Goal: Task Accomplishment & Management: Use online tool/utility

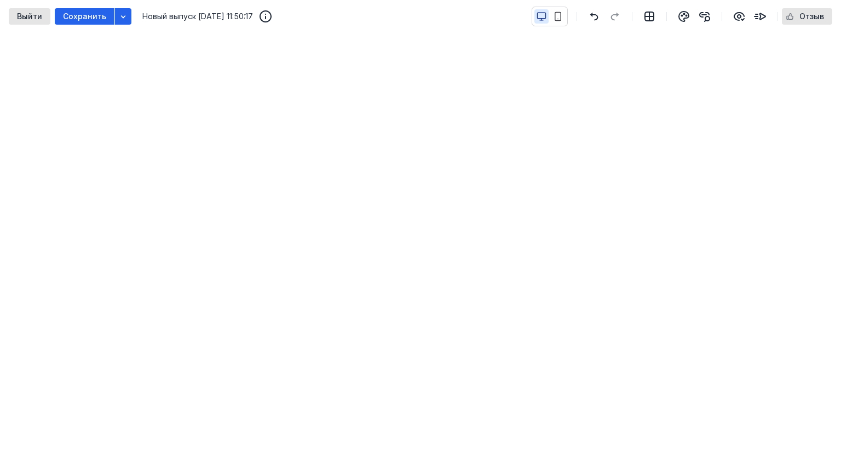
scroll to position [198, 0]
click at [556, 13] on icon "button" at bounding box center [558, 17] width 10 height 10
click at [534, 16] on div at bounding box center [550, 17] width 36 height 20
click at [542, 18] on icon "button" at bounding box center [542, 17] width 10 height 10
click at [559, 13] on icon "button" at bounding box center [558, 17] width 10 height 10
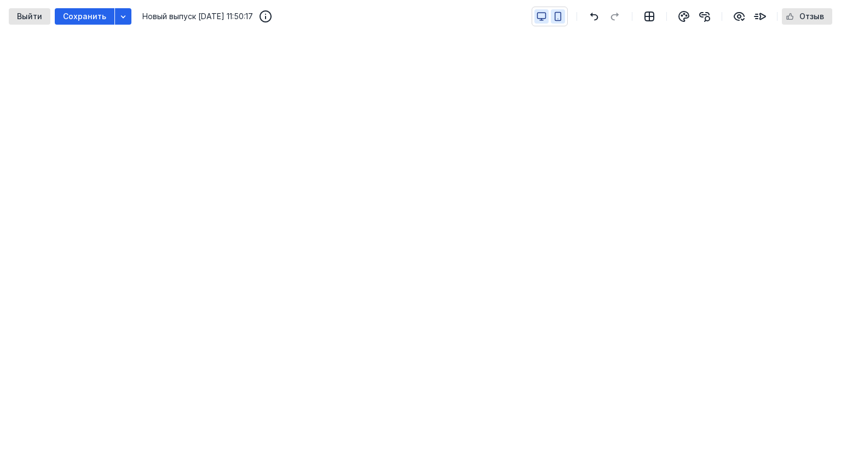
click at [541, 16] on icon "button" at bounding box center [542, 17] width 10 height 10
click at [560, 16] on icon "button" at bounding box center [558, 17] width 10 height 10
click at [76, 16] on span "Сохранить" at bounding box center [84, 16] width 43 height 9
click at [541, 15] on icon "button" at bounding box center [542, 17] width 10 height 10
click at [597, 19] on icon "button" at bounding box center [594, 16] width 13 height 9
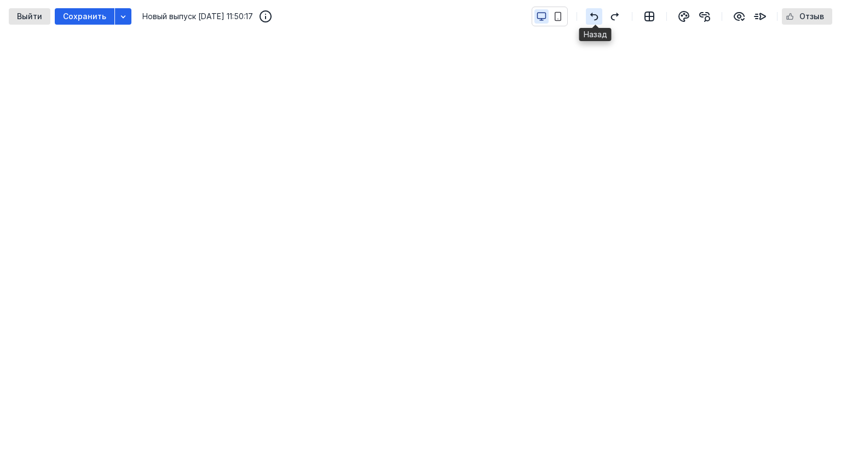
click at [597, 19] on icon "button" at bounding box center [594, 16] width 13 height 9
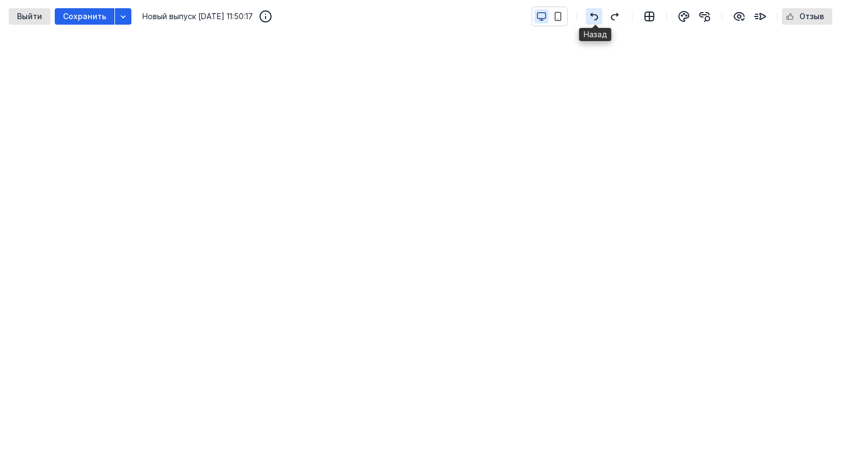
click at [597, 19] on icon "button" at bounding box center [594, 16] width 13 height 9
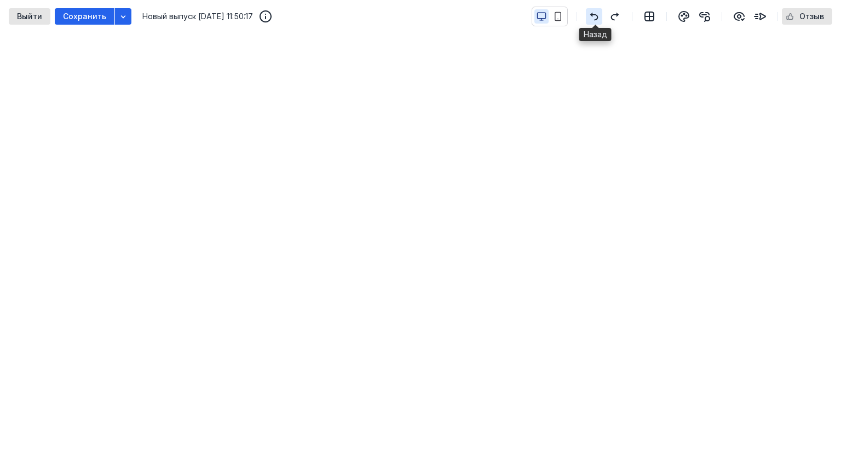
click at [597, 19] on icon "button" at bounding box center [594, 16] width 13 height 9
click at [611, 18] on icon "button" at bounding box center [614, 16] width 13 height 9
click at [94, 11] on div "Сохранить" at bounding box center [85, 16] width 60 height 16
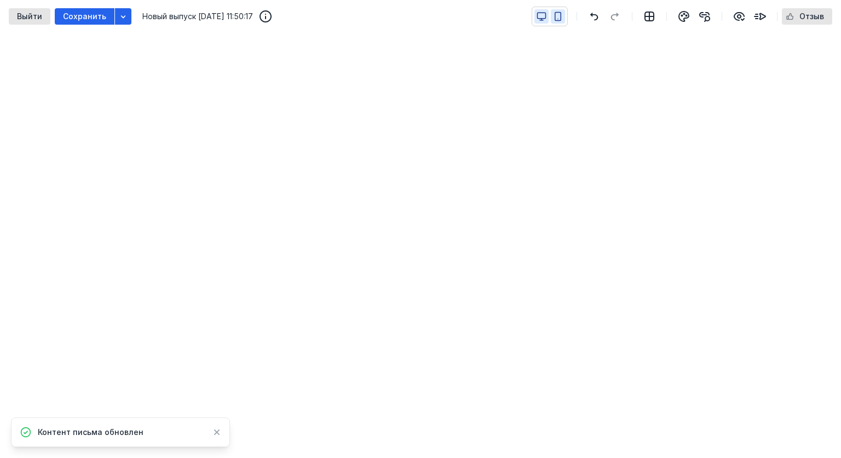
click at [556, 17] on icon "button" at bounding box center [558, 17] width 6 height 8
click at [544, 13] on icon "button" at bounding box center [542, 17] width 10 height 10
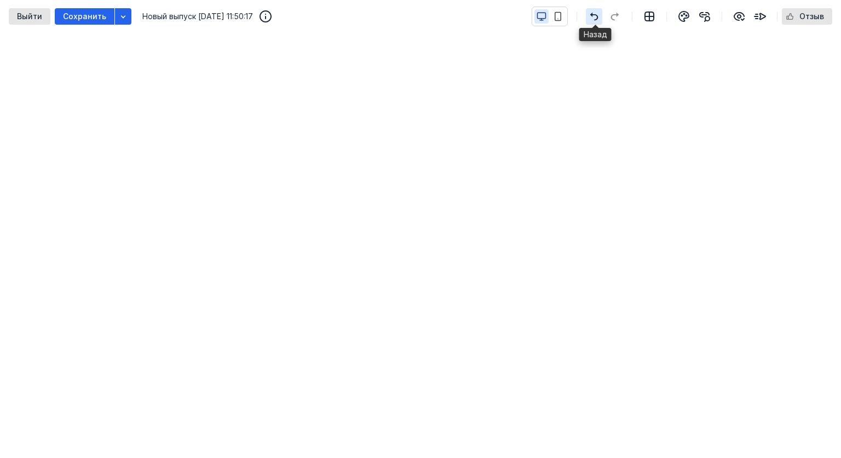
click at [598, 11] on span "button" at bounding box center [594, 16] width 13 height 13
click at [93, 13] on span "Сохранить" at bounding box center [84, 16] width 43 height 9
click at [76, 18] on span "Сохранить" at bounding box center [84, 16] width 43 height 9
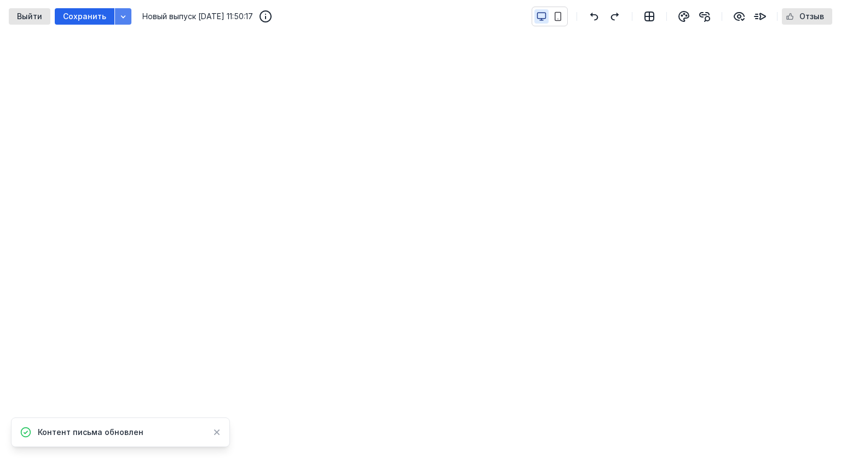
click at [122, 18] on icon "button" at bounding box center [123, 16] width 9 height 9
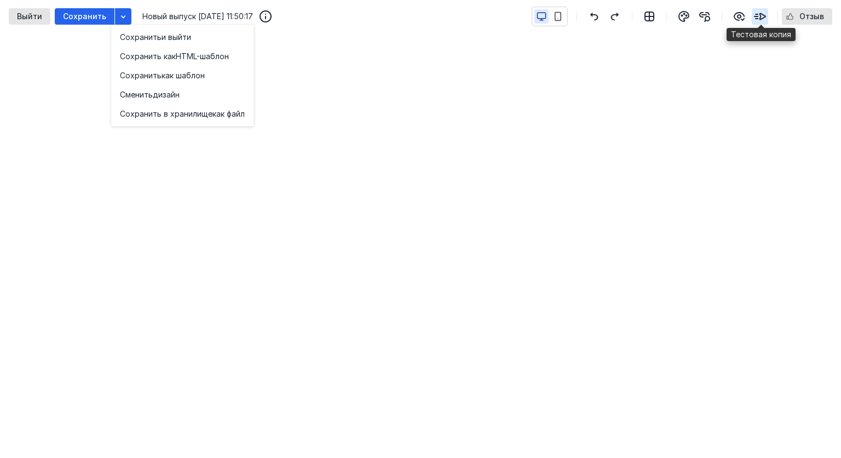
click at [765, 12] on icon "button" at bounding box center [760, 16] width 13 height 13
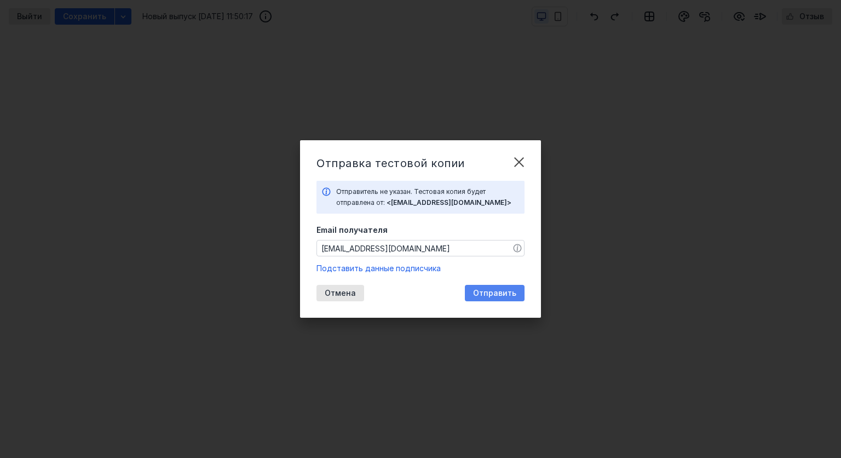
click at [501, 294] on span "Отправить" at bounding box center [494, 293] width 43 height 9
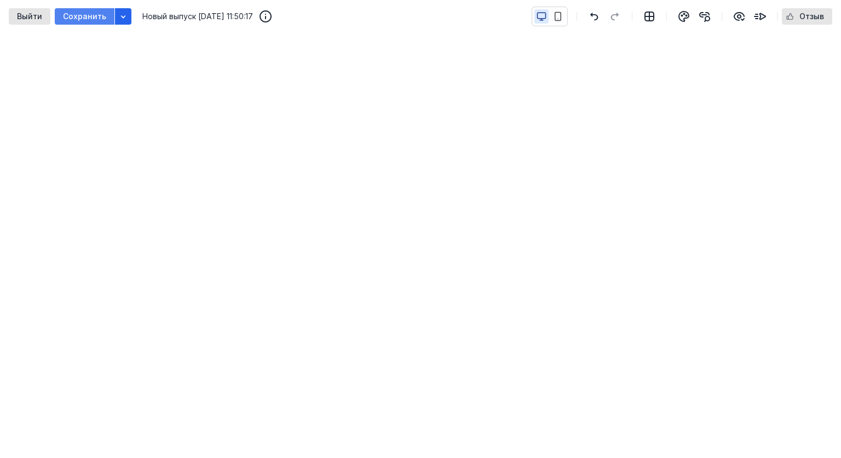
click at [78, 16] on span "Сохранить" at bounding box center [84, 16] width 43 height 9
click at [73, 14] on span "Сохранить" at bounding box center [84, 16] width 43 height 9
click at [554, 16] on button "button" at bounding box center [558, 16] width 14 height 14
click at [547, 13] on icon "button" at bounding box center [542, 17] width 10 height 10
click at [92, 14] on span "Сохранить" at bounding box center [84, 16] width 43 height 9
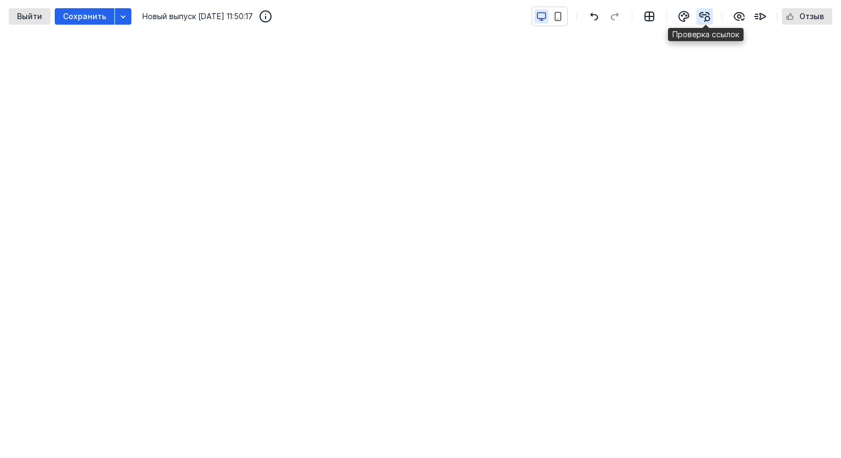
click at [706, 15] on icon "button" at bounding box center [704, 16] width 13 height 13
click at [94, 13] on span "Сохранить" at bounding box center [84, 16] width 43 height 9
click at [687, 17] on icon "button" at bounding box center [683, 16] width 13 height 13
click at [703, 20] on icon "button" at bounding box center [704, 16] width 13 height 13
click at [685, 14] on icon "button" at bounding box center [684, 14] width 1 height 1
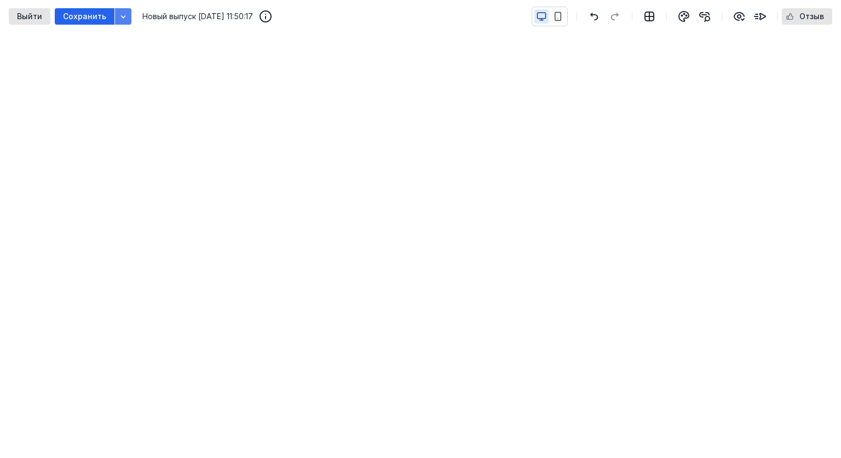
click at [119, 13] on icon "button" at bounding box center [123, 16] width 9 height 9
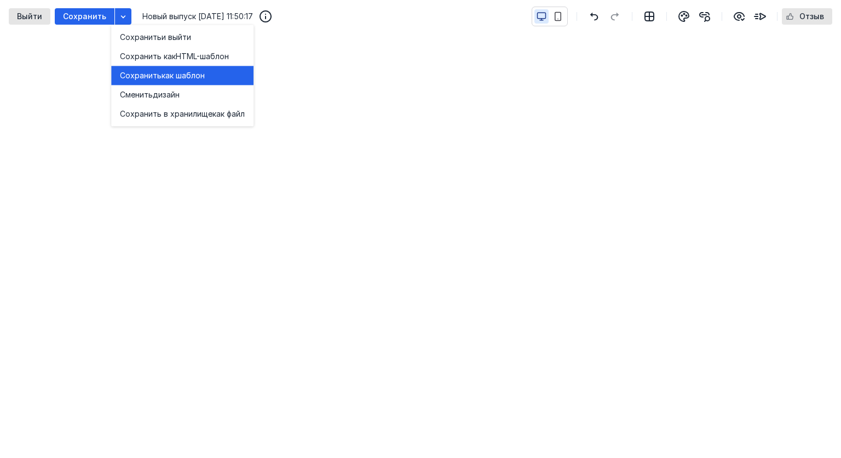
click at [147, 76] on span "Сохранить" at bounding box center [141, 75] width 42 height 11
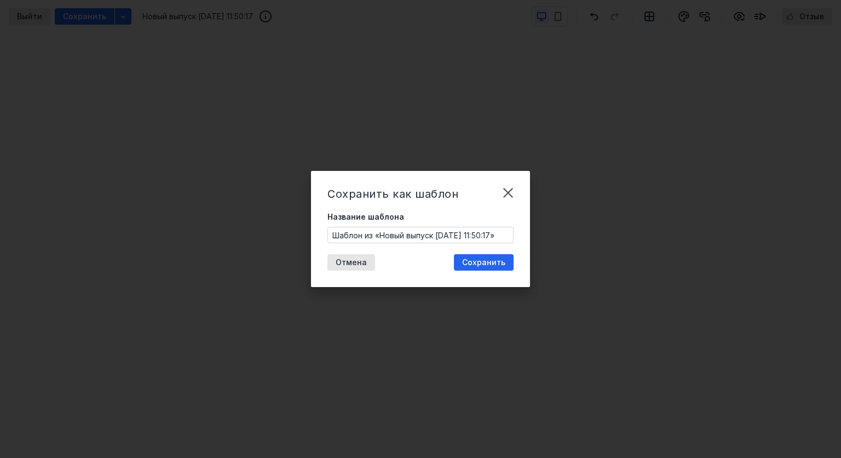
click at [398, 238] on input "Шаблон из «Новый выпуск [DATE] 11:50:17»" at bounding box center [420, 234] width 185 height 15
drag, startPoint x: 333, startPoint y: 233, endPoint x: 542, endPoint y: 223, distance: 209.4
click at [542, 223] on div "Сохранить как шаблон Название шаблона Шаблон из «Новый выпуск [DATE] 11:50:17» …" at bounding box center [420, 229] width 841 height 458
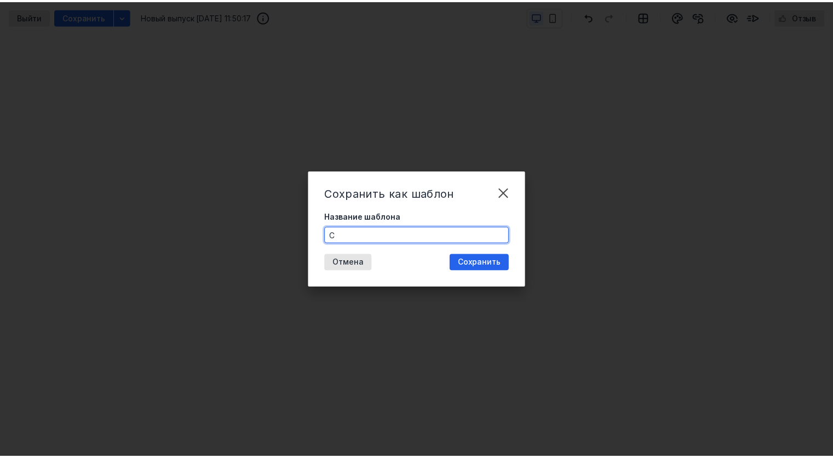
scroll to position [0, 0]
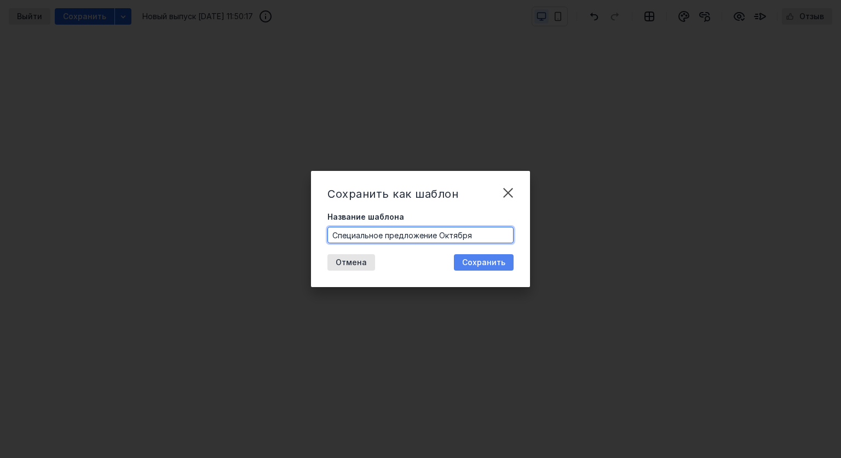
type input "Специальное предложение Октября"
click at [492, 261] on span "Сохранить" at bounding box center [483, 262] width 43 height 9
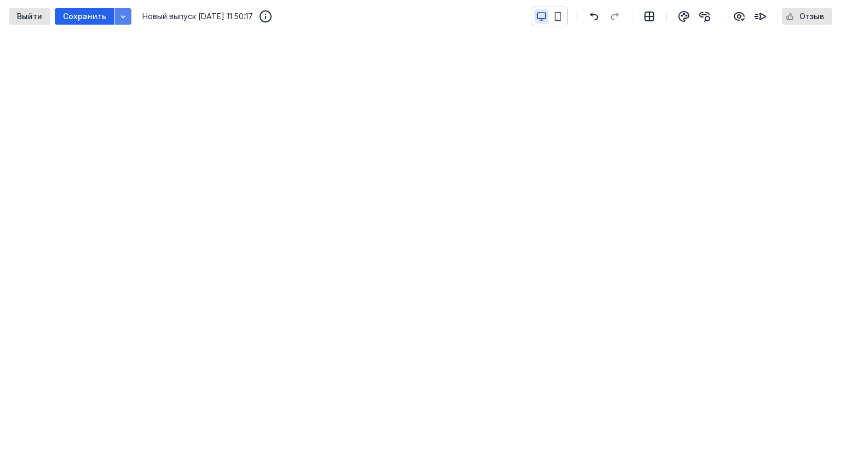
click at [119, 13] on icon "button" at bounding box center [123, 16] width 9 height 9
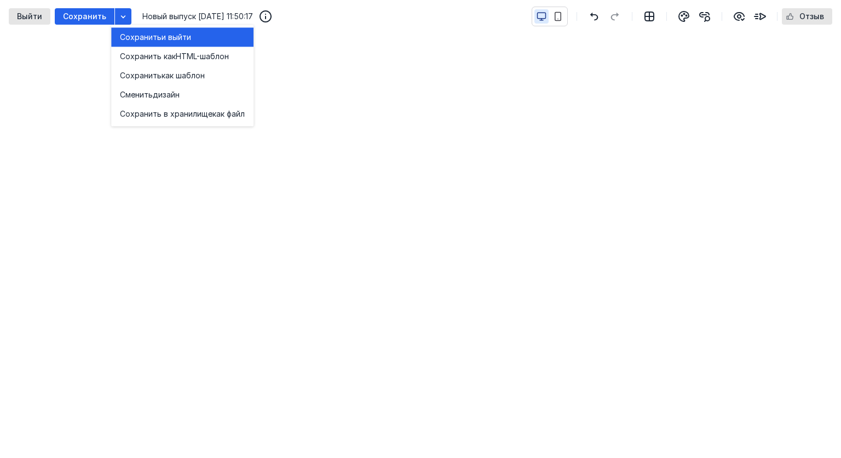
click at [157, 37] on span "Сохранить" at bounding box center [141, 37] width 42 height 11
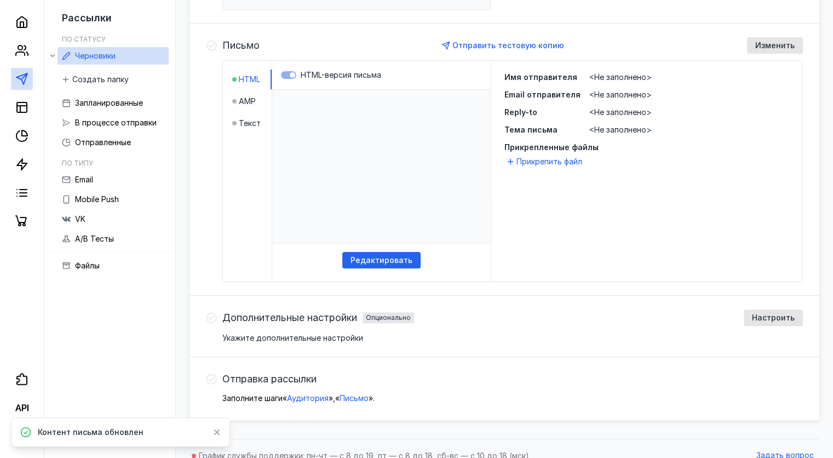
scroll to position [236, 0]
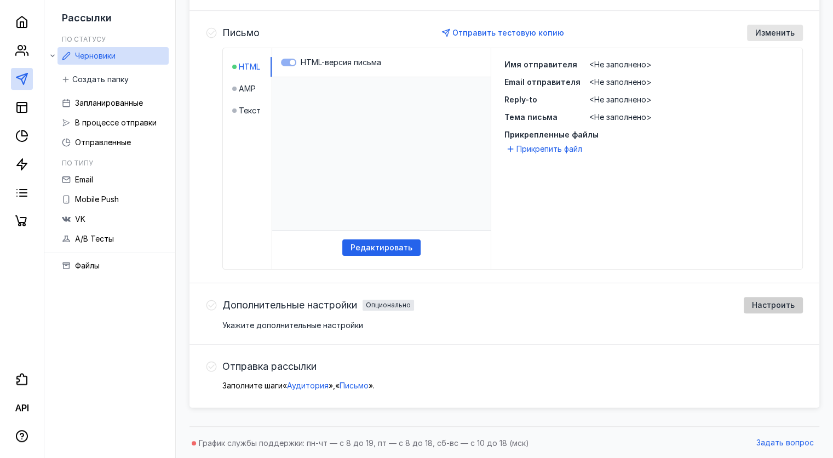
click at [775, 306] on span "Настроить" at bounding box center [773, 305] width 43 height 9
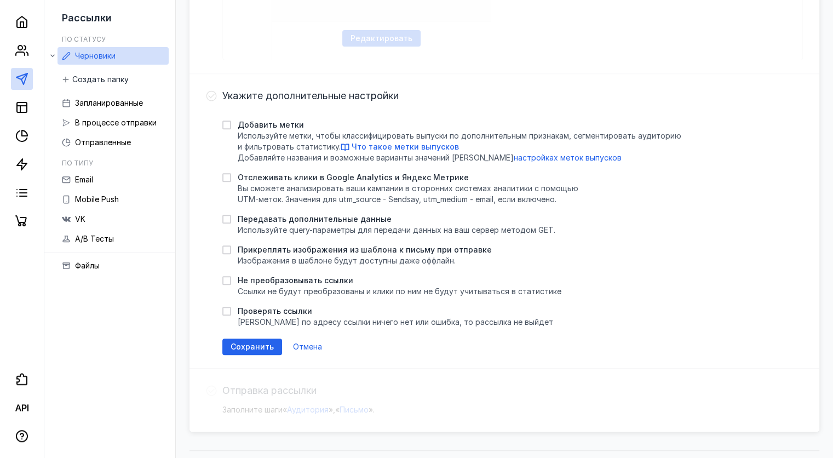
scroll to position [455, 0]
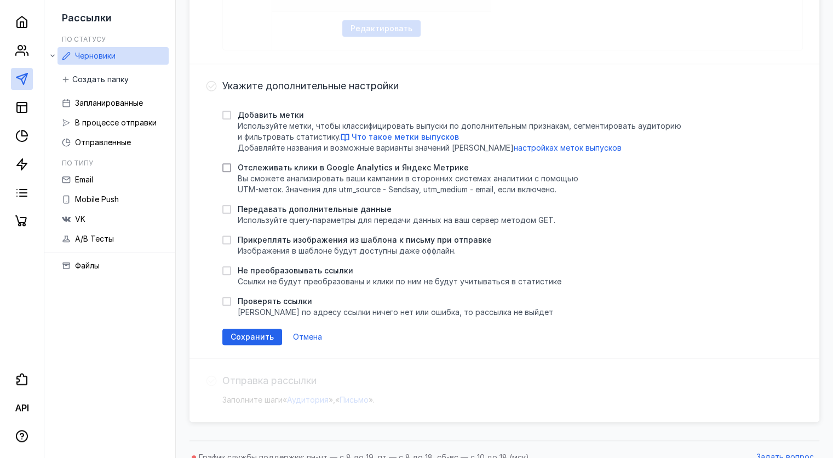
click at [227, 169] on icon at bounding box center [227, 168] width 8 height 8
click at [227, 169] on input "Отслеживать клики в Google Analytics и Яндекс Метрике Вы cможете анализировать …" at bounding box center [225, 165] width 7 height 7
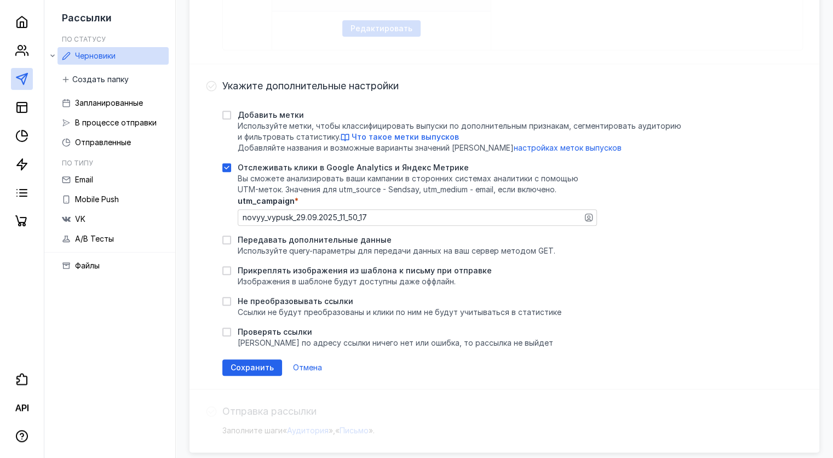
scroll to position [499, 0]
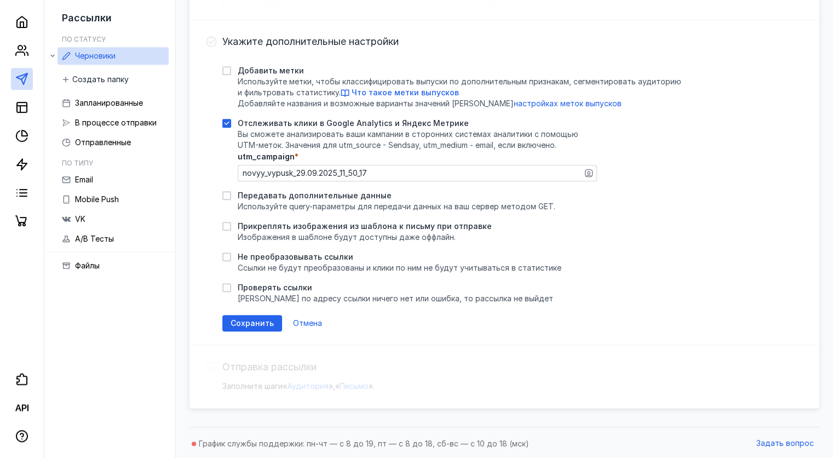
click at [227, 120] on icon at bounding box center [227, 123] width 8 height 8
click at [227, 120] on input "Отслеживать клики в Google Analytics и Яндекс Метрике Вы cможете анализировать …" at bounding box center [225, 121] width 7 height 7
checkbox input "false"
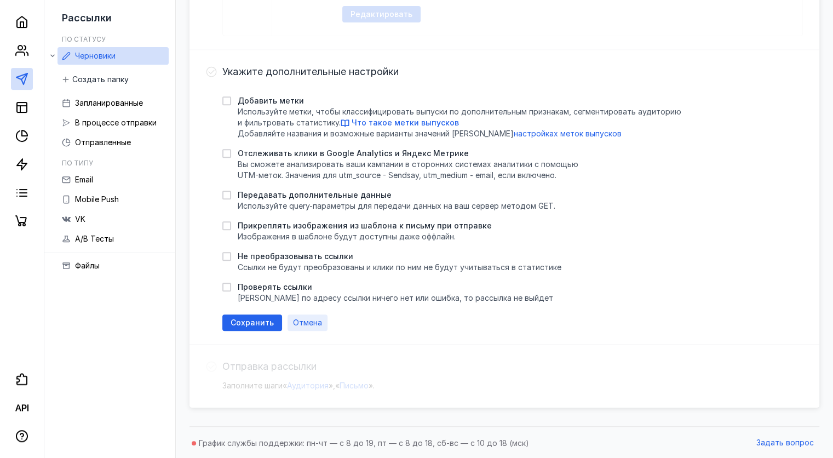
click at [310, 320] on span "Отмена" at bounding box center [307, 322] width 29 height 9
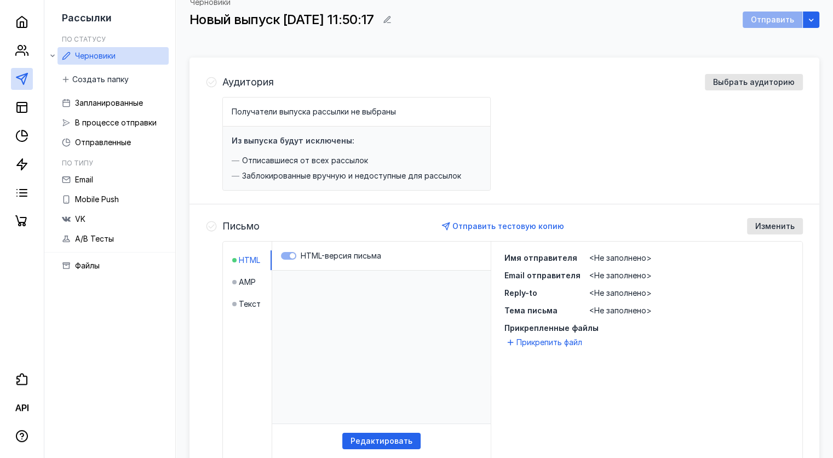
scroll to position [17, 0]
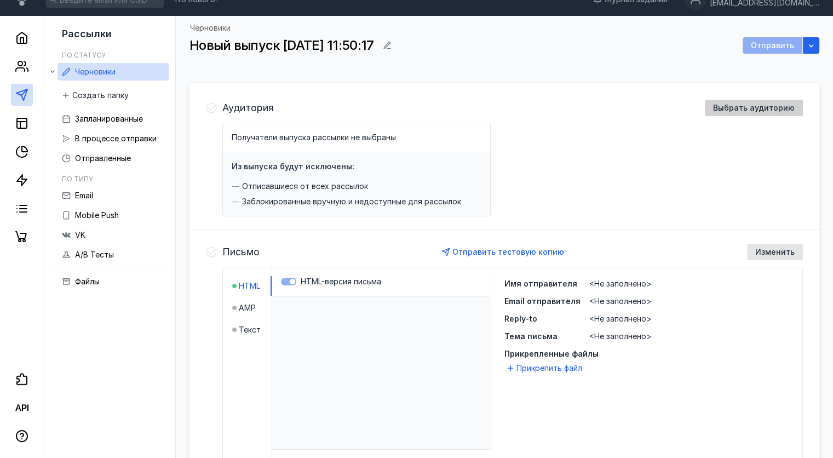
click at [754, 108] on span "Выбрать аудиторию" at bounding box center [754, 108] width 82 height 9
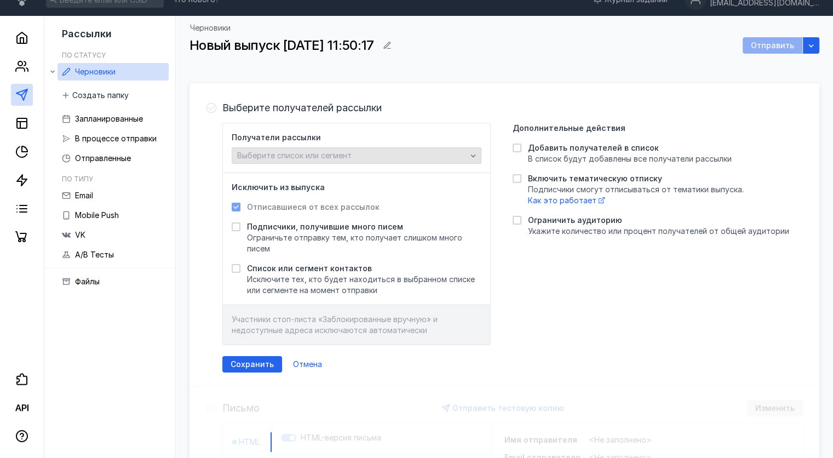
click at [337, 152] on span "Выберите список или сегмент" at bounding box center [294, 155] width 114 height 9
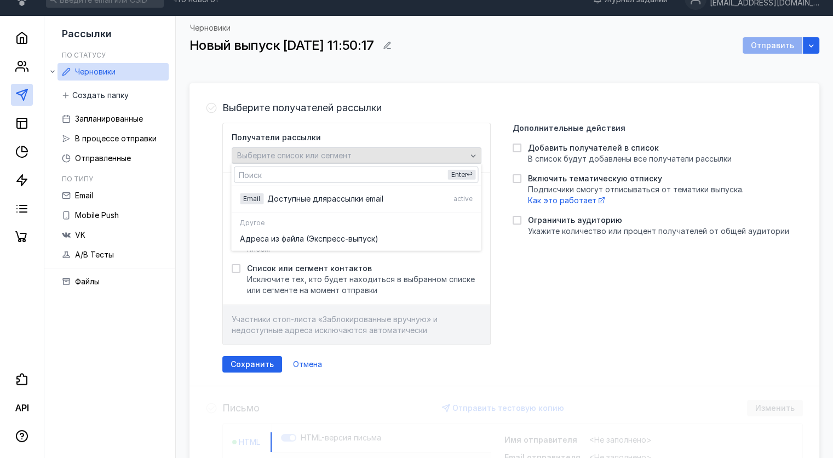
click at [309, 151] on span "Выберите список или сегмент" at bounding box center [294, 155] width 114 height 9
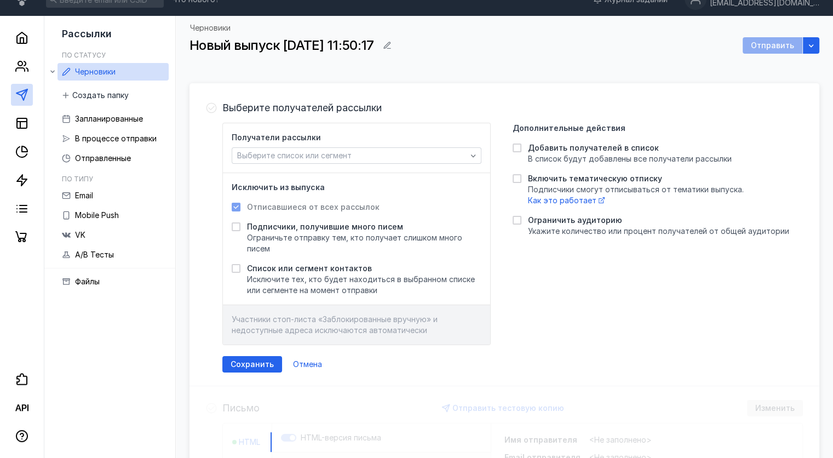
click at [235, 206] on icon at bounding box center [236, 207] width 8 height 8
click at [517, 147] on icon at bounding box center [517, 148] width 8 height 8
click at [517, 147] on input "Добавить получателей в список В список будут добавлены все получатели рассылки" at bounding box center [516, 145] width 7 height 7
checkbox input "true"
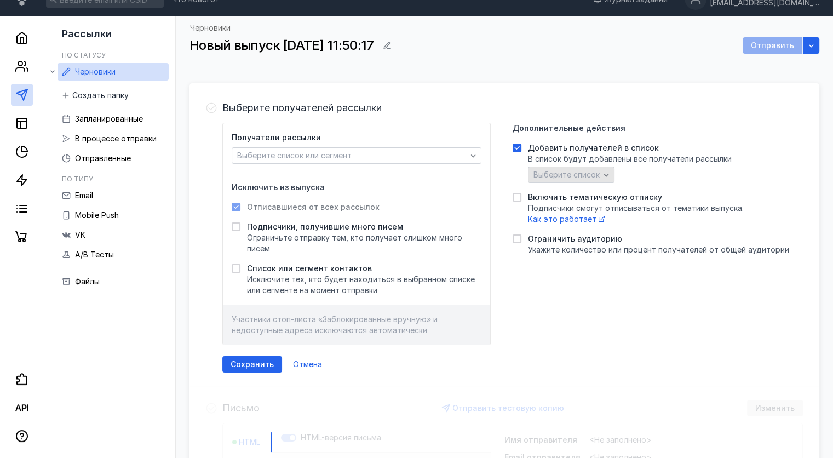
click at [539, 174] on span "Выберите список" at bounding box center [566, 174] width 66 height 9
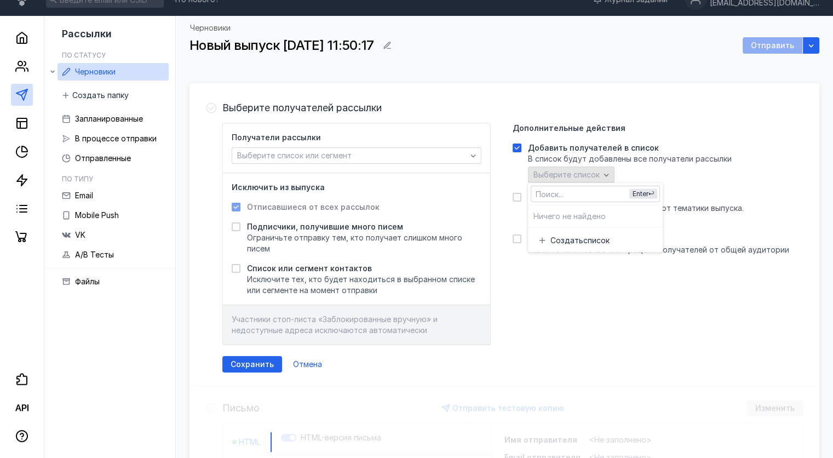
click at [539, 174] on span "Выберите список" at bounding box center [566, 174] width 66 height 9
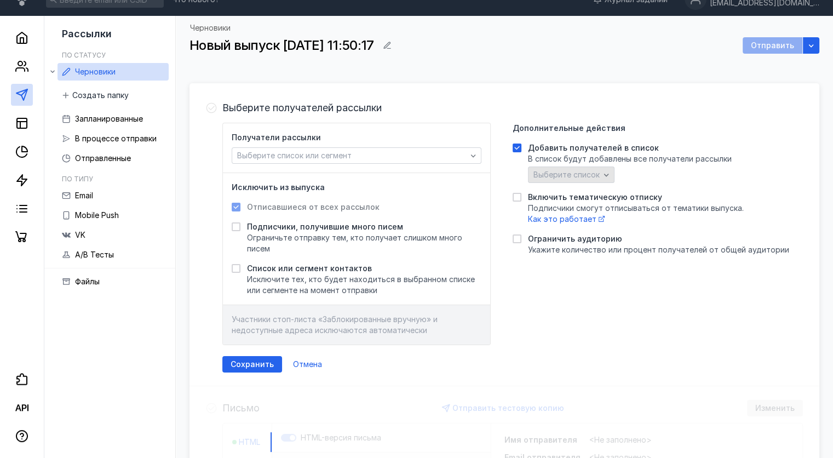
click at [539, 174] on span "Выберите список" at bounding box center [566, 174] width 66 height 9
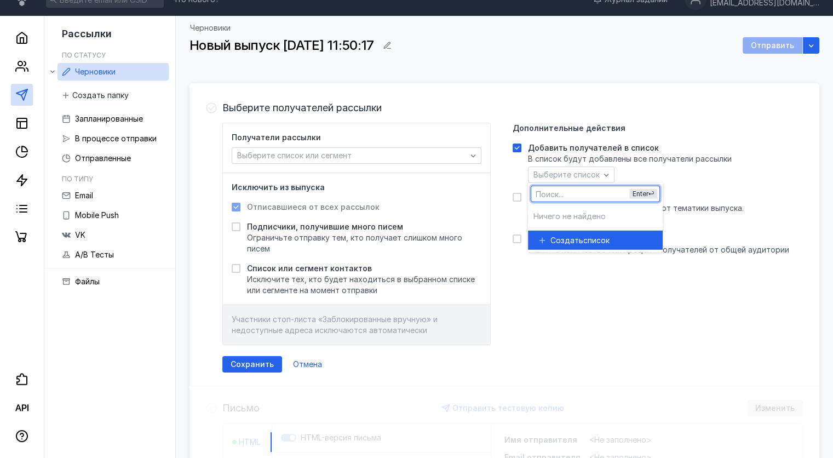
click at [561, 240] on span "Создать" at bounding box center [566, 239] width 33 height 11
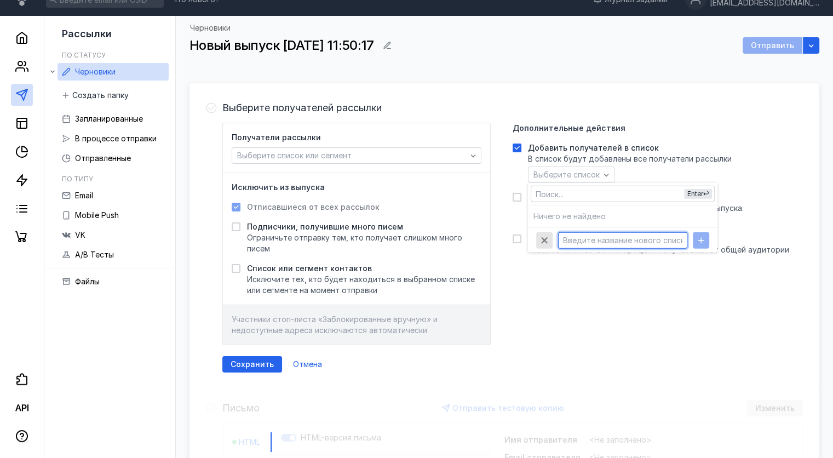
click at [581, 239] on input "text" at bounding box center [623, 239] width 128 height 15
paste input "[EMAIL_ADDRESS][DOMAIN_NAME]"
type input "[EMAIL_ADDRESS][DOMAIN_NAME]"
click at [696, 237] on div "button" at bounding box center [701, 239] width 11 height 11
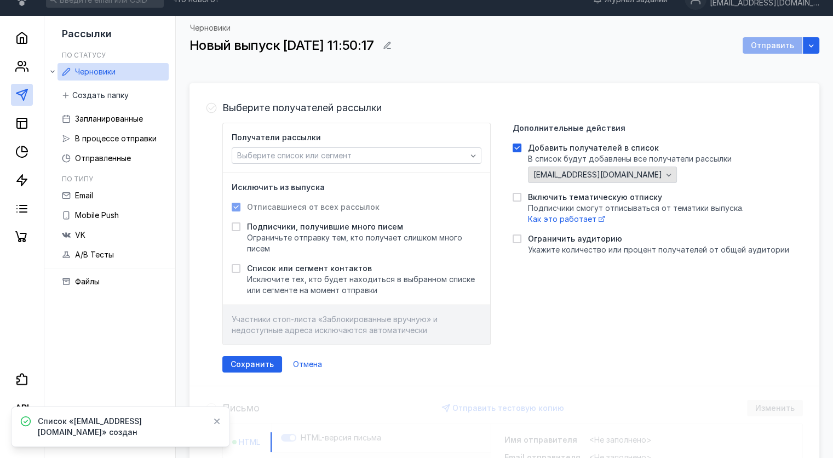
click at [667, 176] on icon "button" at bounding box center [669, 175] width 5 height 3
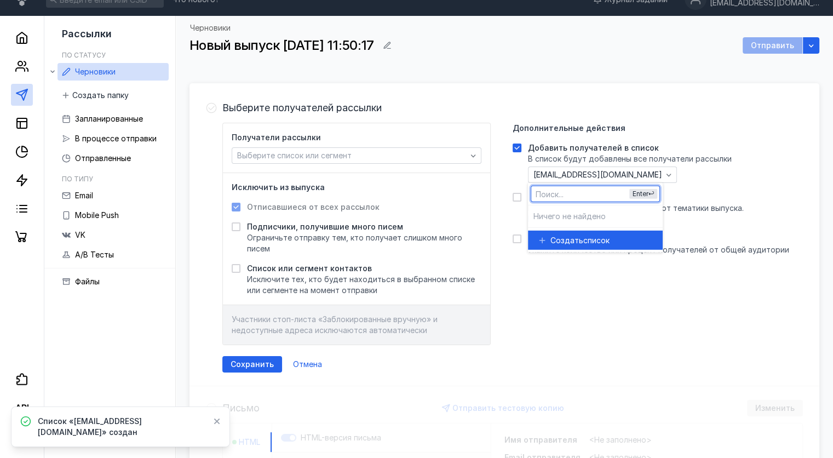
click at [611, 308] on div "Получатели рассылки Выберите список или сегмент Исключить из выпуска Отписавшие…" at bounding box center [512, 234] width 581 height 222
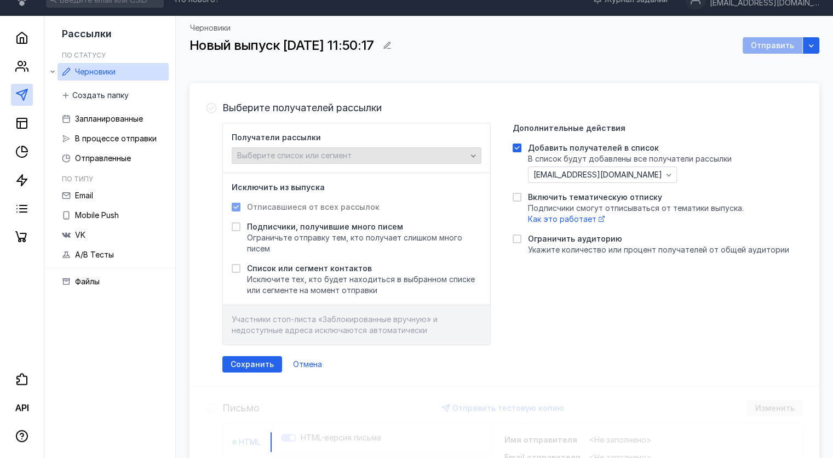
click at [297, 153] on span "Выберите список или сегмент" at bounding box center [294, 155] width 114 height 9
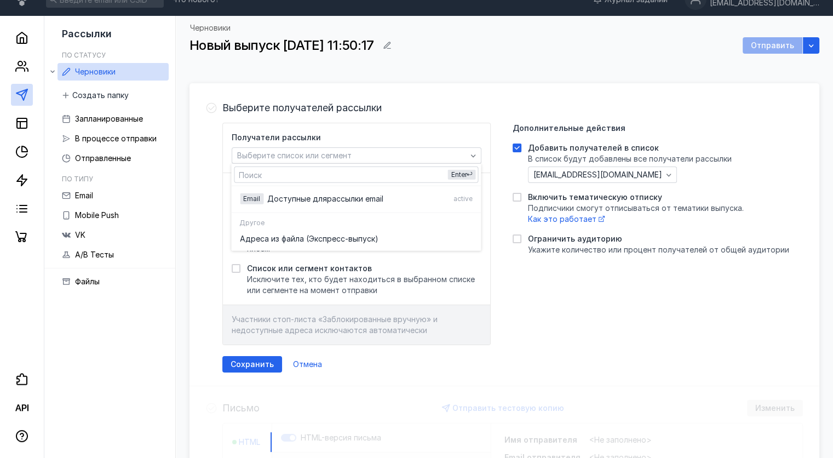
click at [578, 300] on div "Получатели рассылки Выберите список или сегмент Исключить из выпуска Отписавшие…" at bounding box center [512, 234] width 581 height 222
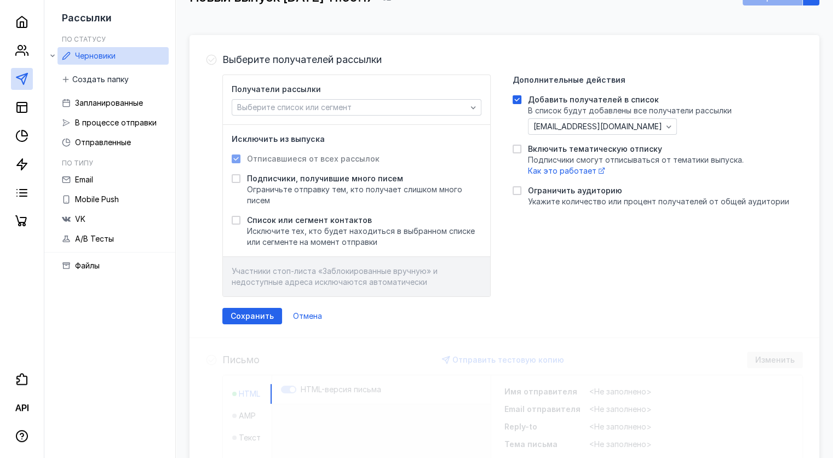
scroll to position [64, 0]
click at [249, 315] on span "Сохранить" at bounding box center [252, 317] width 43 height 9
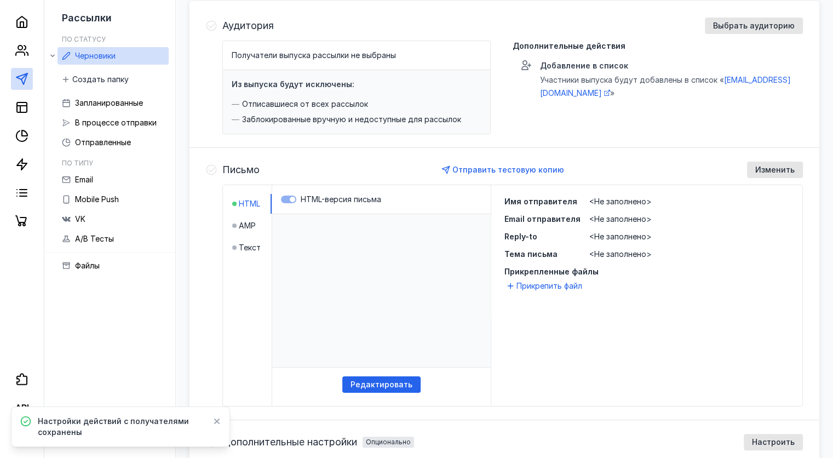
scroll to position [118, 0]
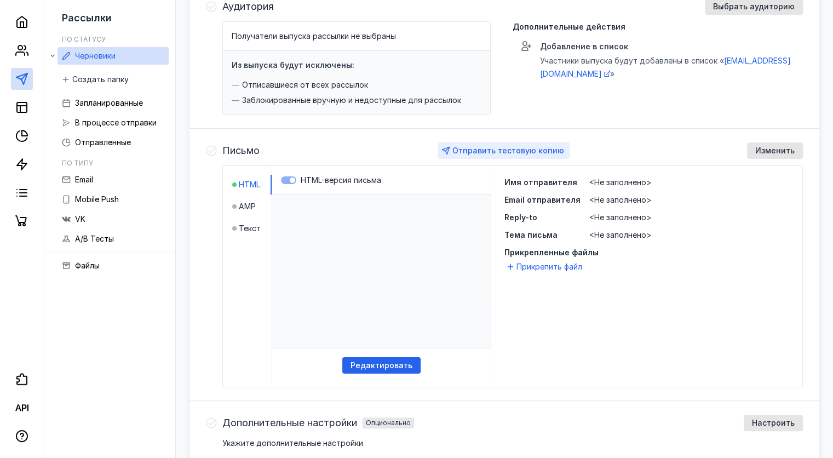
click at [506, 151] on span "Отправить тестовую копию" at bounding box center [508, 150] width 112 height 9
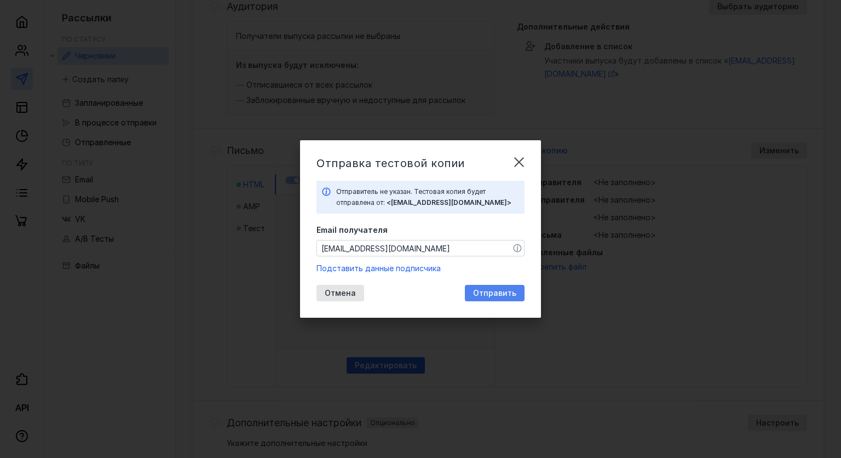
click at [493, 289] on span "Отправить" at bounding box center [494, 293] width 43 height 9
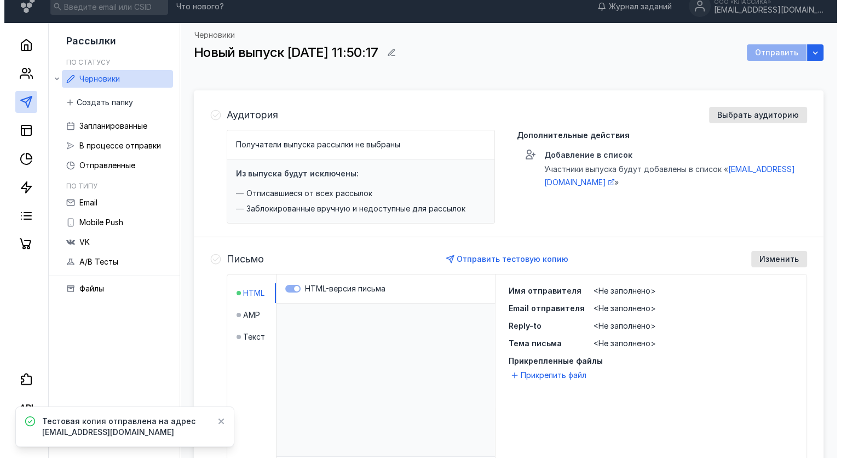
scroll to position [0, 0]
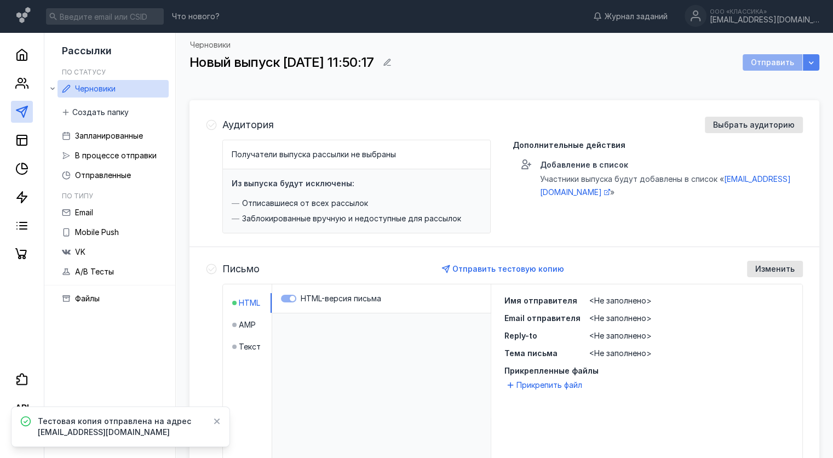
click at [817, 60] on div "button" at bounding box center [811, 62] width 16 height 16
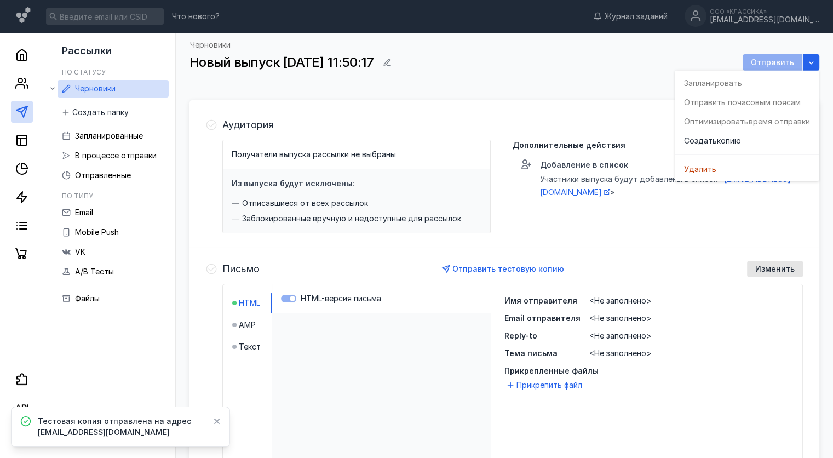
click at [502, 83] on div "Черновики Новый выпуск [DATE] 11:50:17 Отправить" at bounding box center [505, 64] width 630 height 46
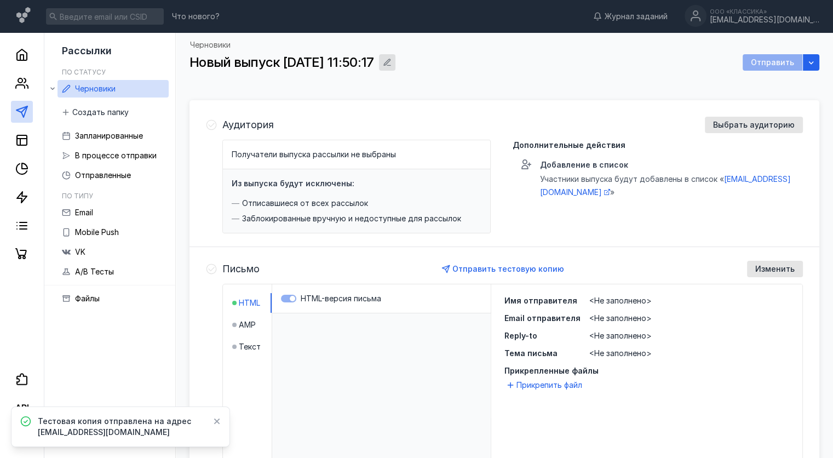
click at [392, 59] on icon "button" at bounding box center [387, 62] width 9 height 9
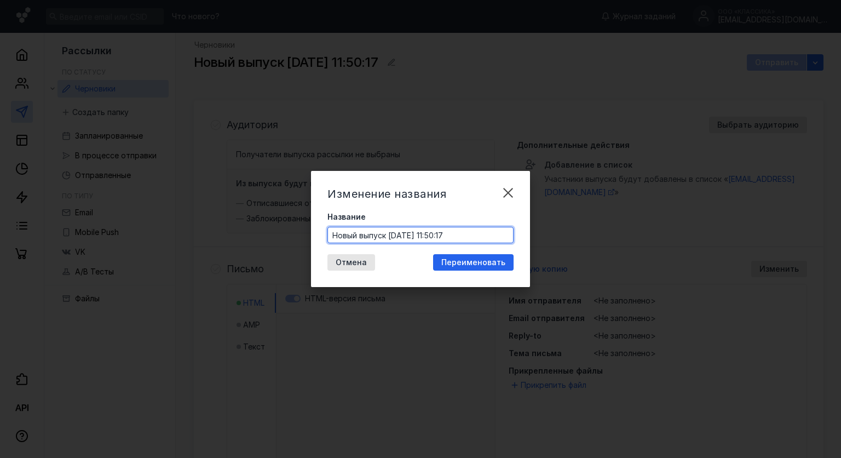
drag, startPoint x: 335, startPoint y: 232, endPoint x: 484, endPoint y: 222, distance: 149.3
click at [484, 223] on div "Название Новый выпуск [DATE] 11:50:17" at bounding box center [421, 227] width 186 height 32
type input "С"
click at [432, 232] on input "Классика для школьников" at bounding box center [420, 234] width 185 height 15
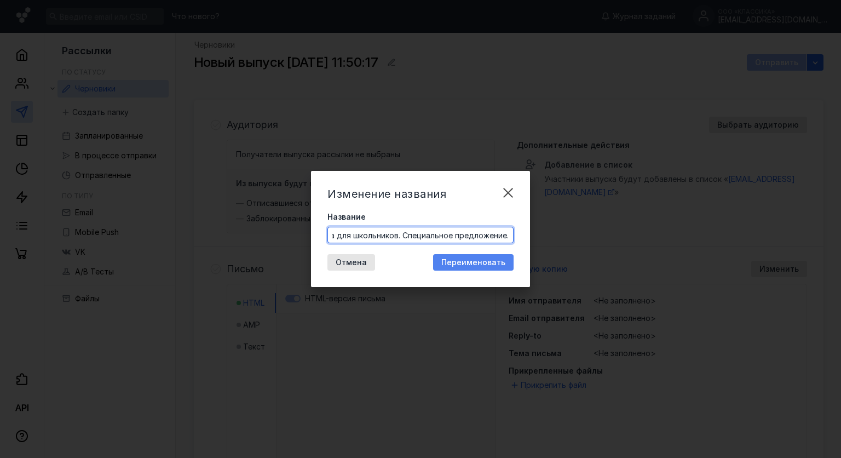
type input "Классика для школьников. Специальное предложение."
click at [492, 262] on span "Переименовать" at bounding box center [473, 262] width 64 height 9
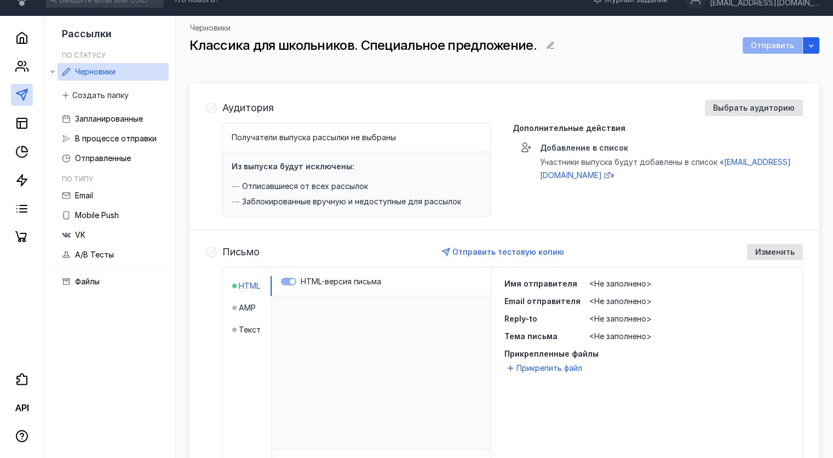
scroll to position [0, 0]
